Goal: Navigation & Orientation: Go to known website

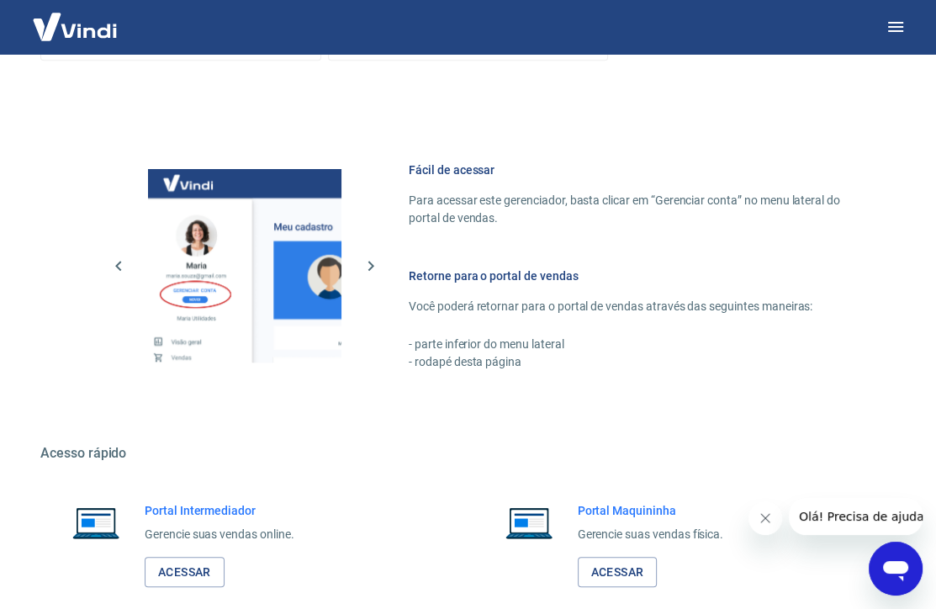
scroll to position [910, 0]
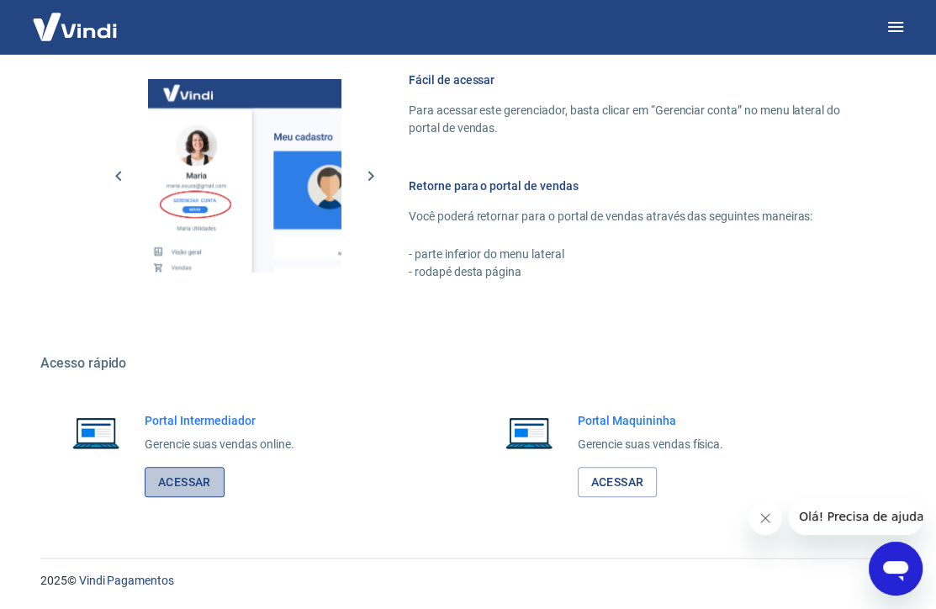
click at [188, 474] on link "Acessar" at bounding box center [185, 482] width 80 height 31
